Goal: Navigation & Orientation: Find specific page/section

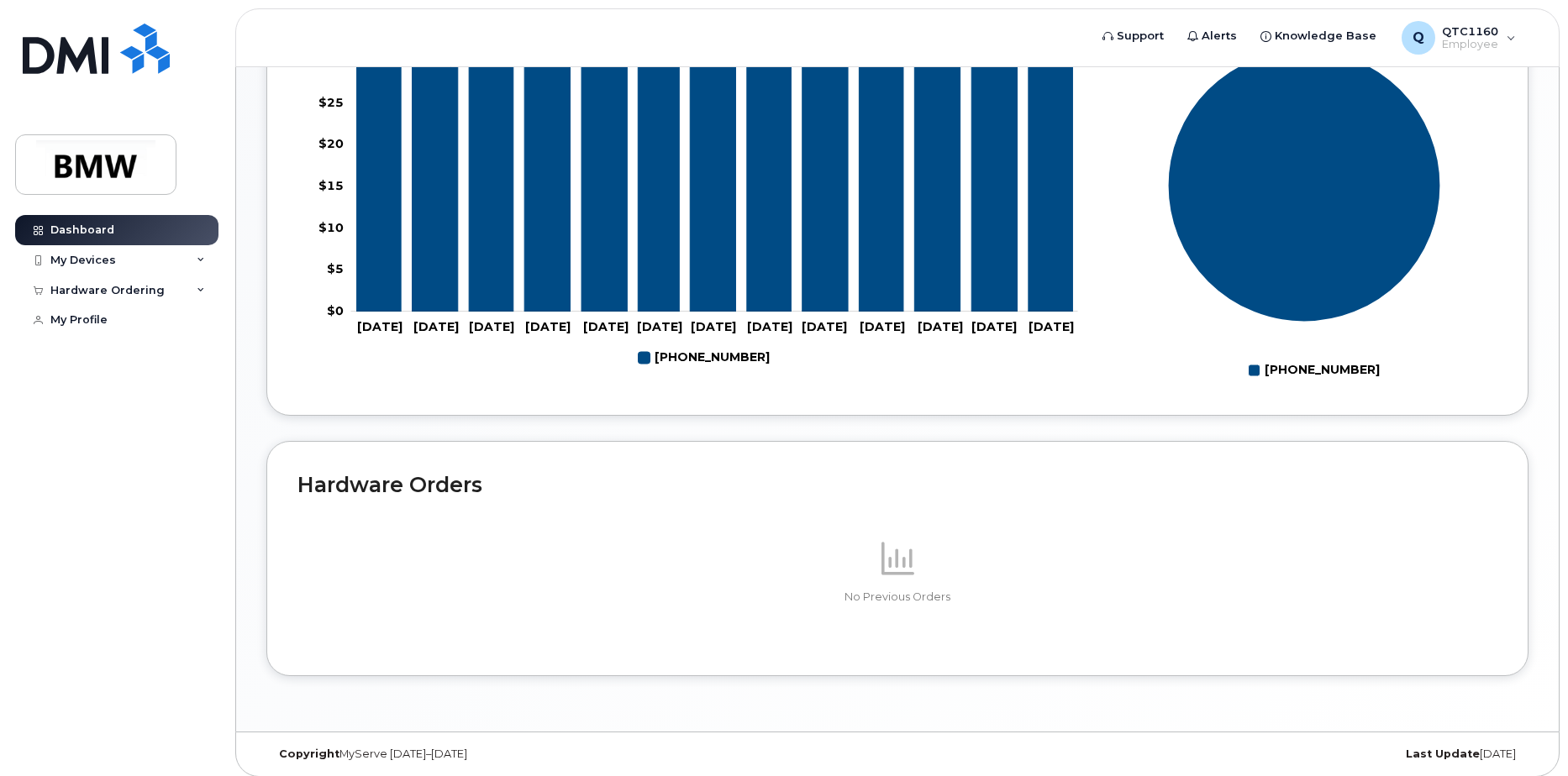
scroll to position [743, 0]
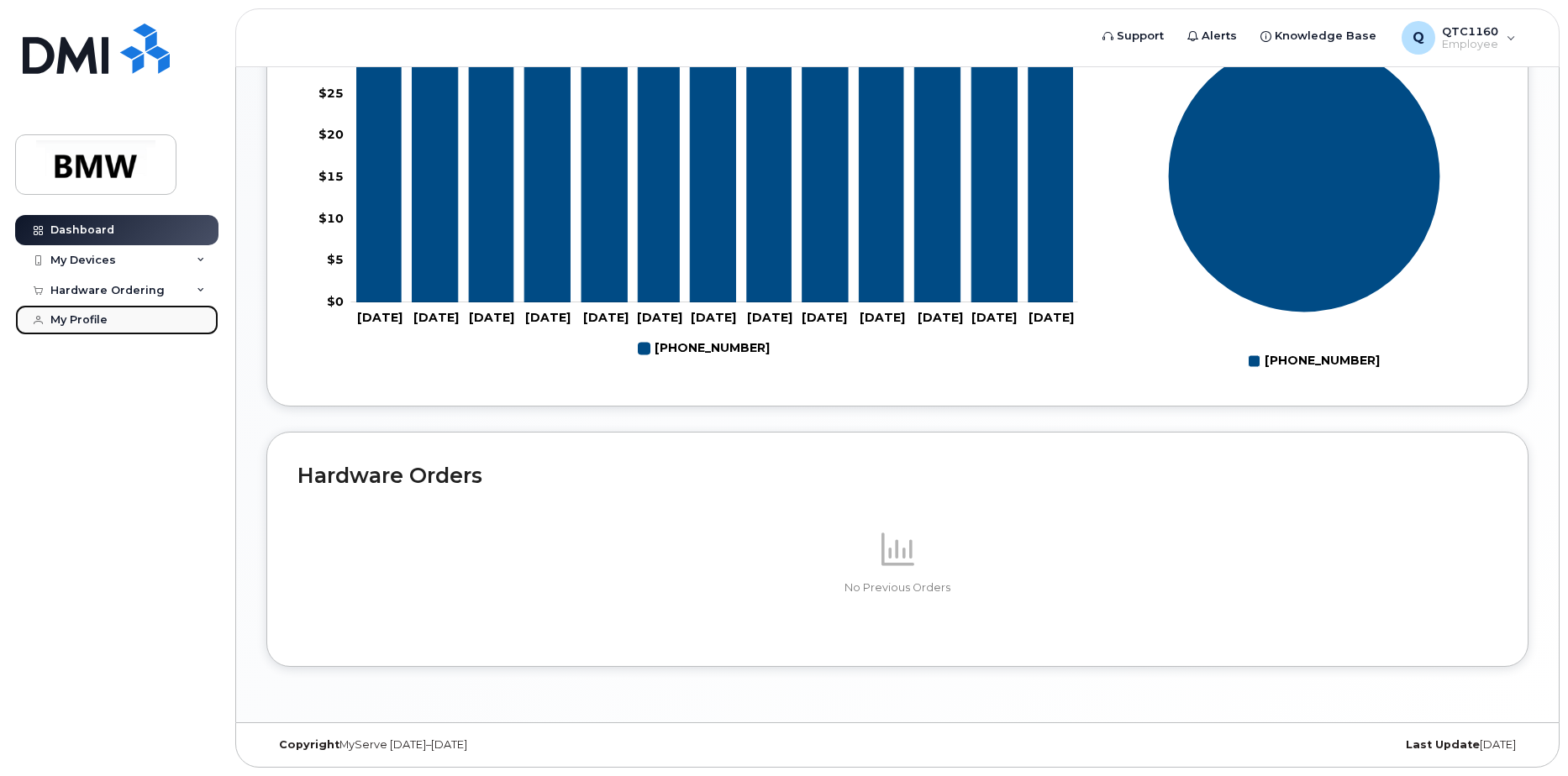
click at [103, 317] on div "My Profile" at bounding box center [79, 320] width 57 height 14
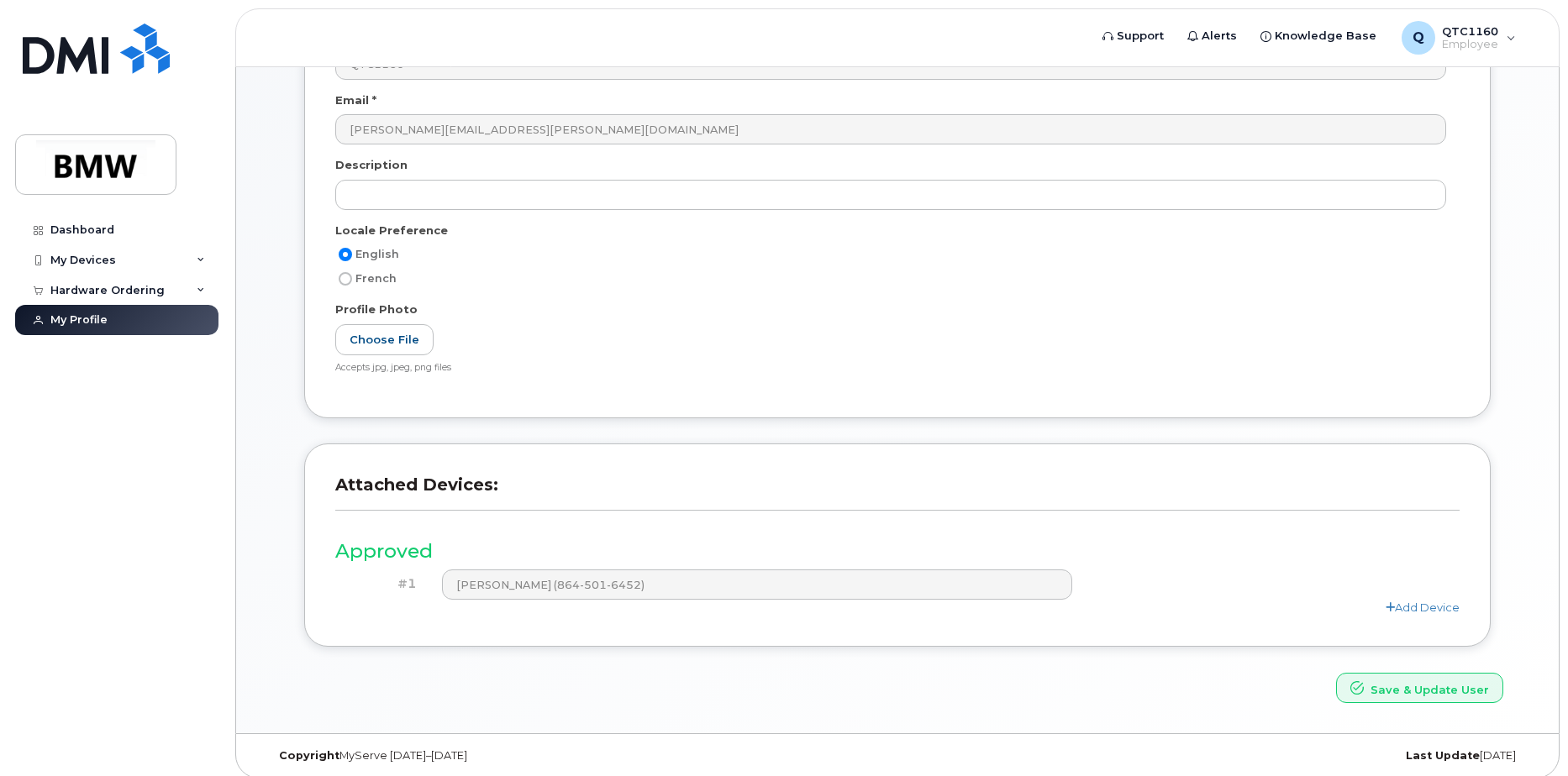
scroll to position [307, 0]
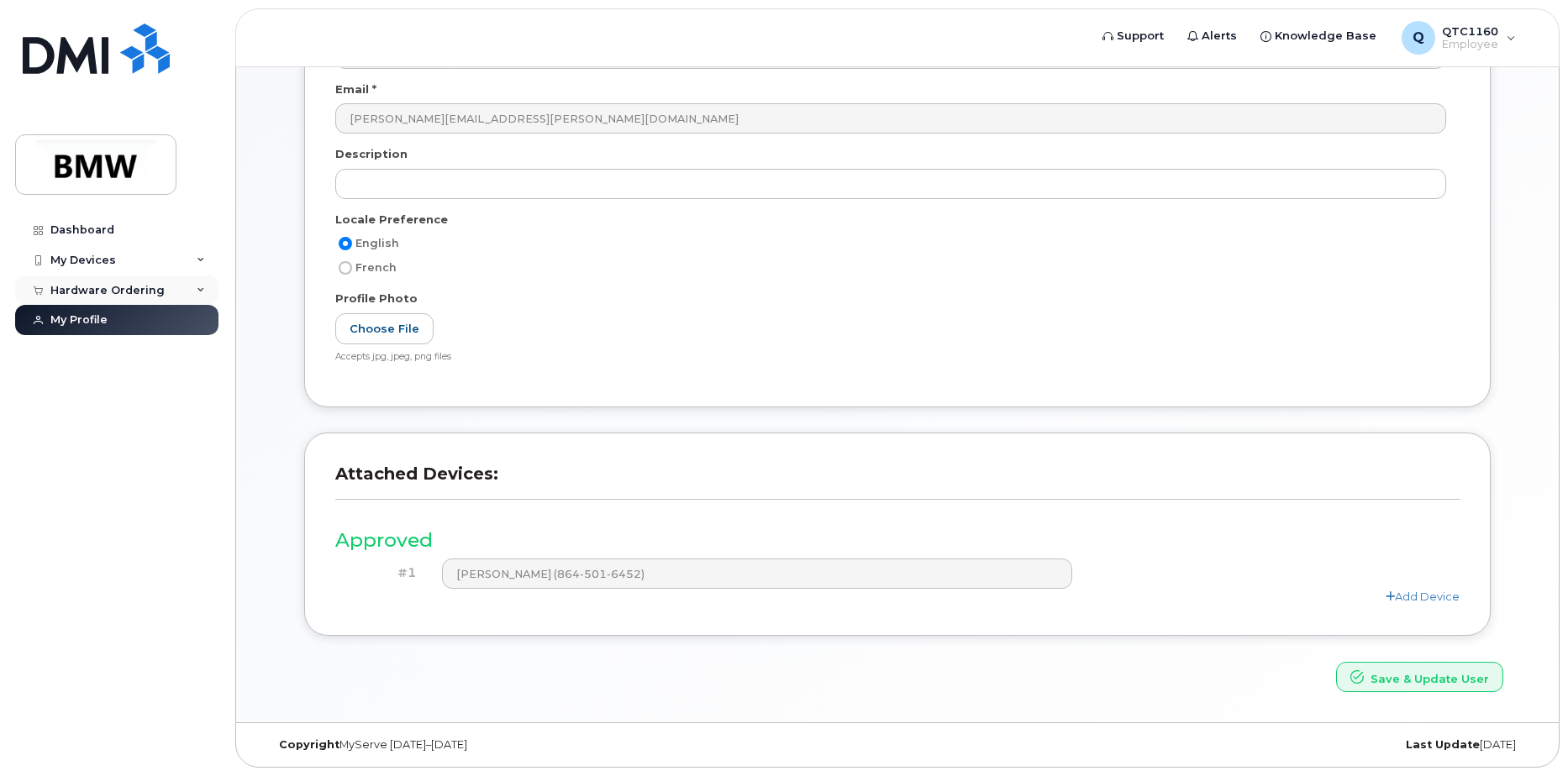
click at [98, 286] on div "Hardware Ordering" at bounding box center [107, 291] width 114 height 14
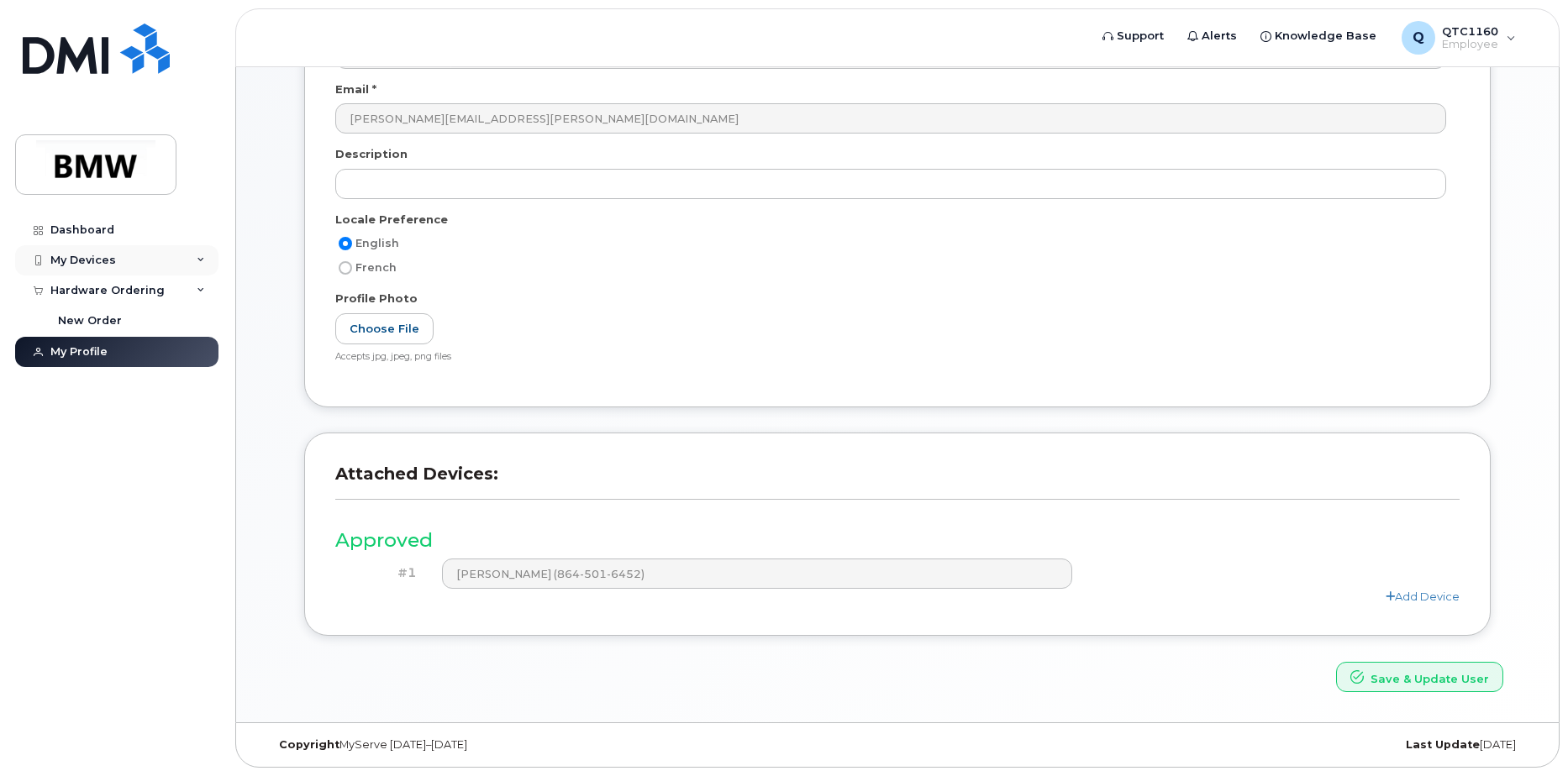
click at [99, 255] on div "My Devices" at bounding box center [83, 261] width 66 height 14
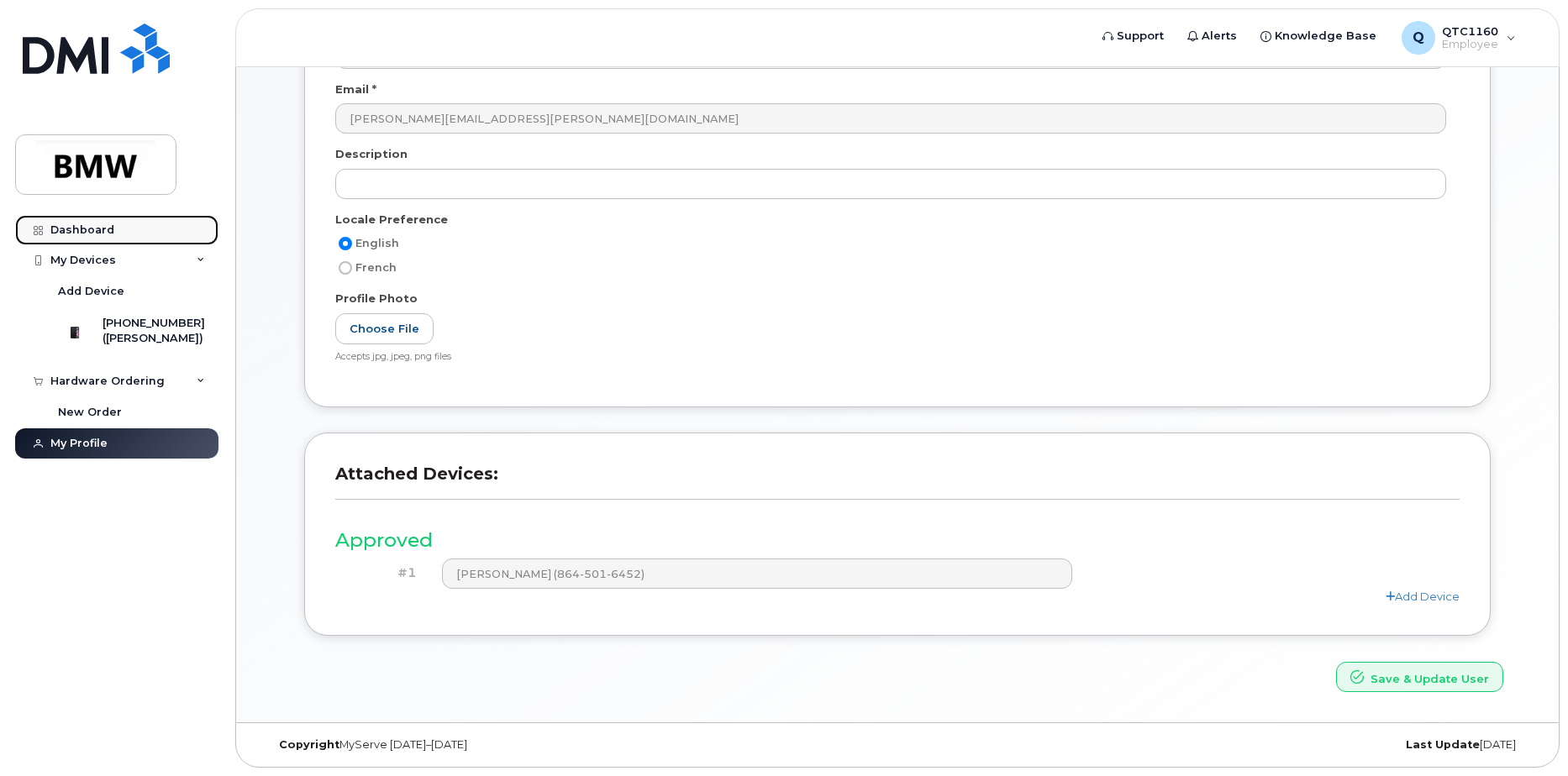
click at [106, 231] on div "Dashboard" at bounding box center [82, 230] width 64 height 14
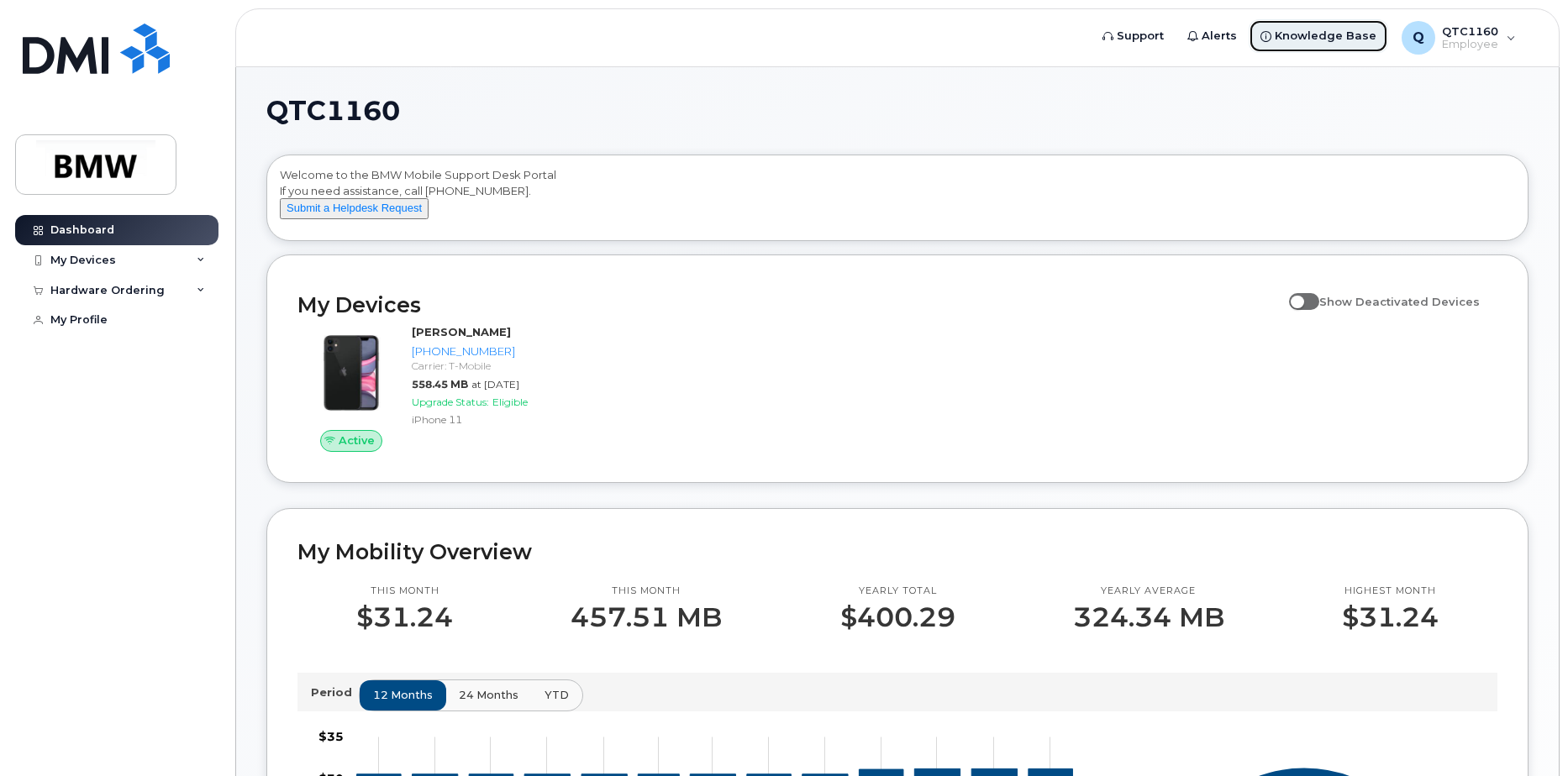
click at [1302, 34] on span "Knowledge Base" at bounding box center [1325, 35] width 101 height 17
